Goal: Task Accomplishment & Management: Manage account settings

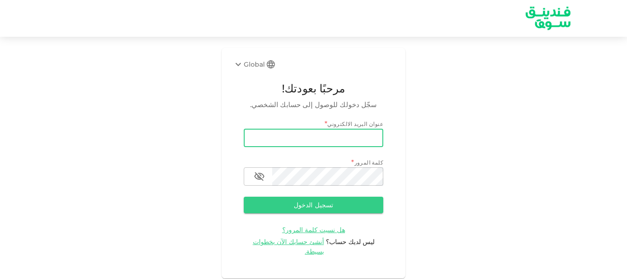
click at [328, 137] on input "email" at bounding box center [314, 137] width 140 height 18
click at [368, 139] on input "email" at bounding box center [314, 137] width 140 height 18
click at [367, 139] on input "email" at bounding box center [314, 137] width 140 height 18
click at [366, 139] on input "email" at bounding box center [314, 137] width 140 height 18
click at [363, 139] on input "email" at bounding box center [314, 137] width 140 height 18
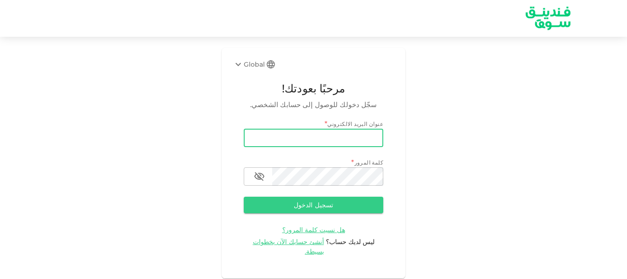
click at [345, 135] on input "email" at bounding box center [314, 137] width 140 height 18
